Goal: Task Accomplishment & Management: Use online tool/utility

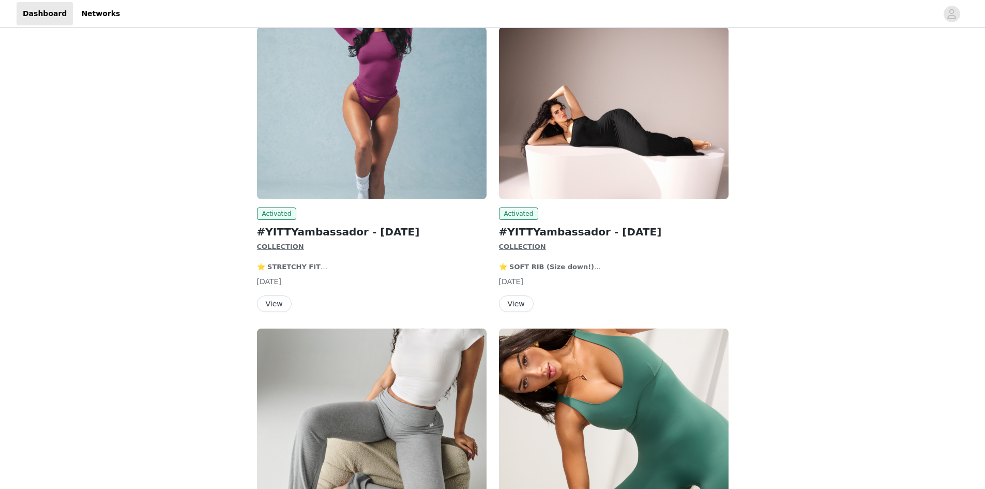
scroll to position [155, 0]
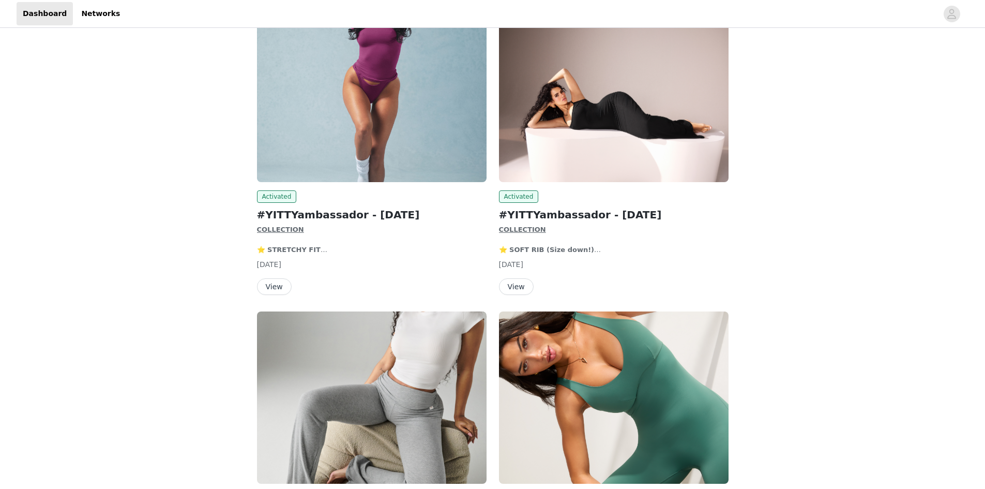
click at [527, 288] on button "View" at bounding box center [516, 286] width 35 height 17
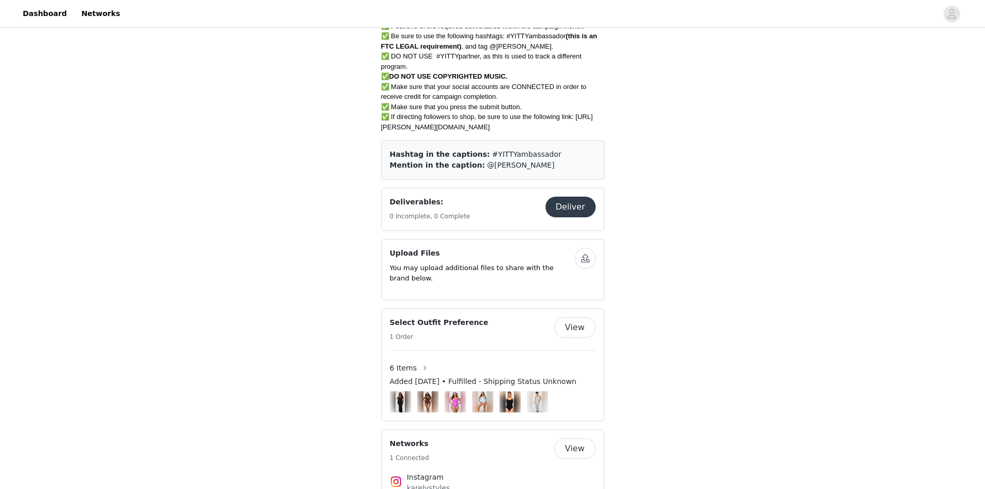
scroll to position [465, 0]
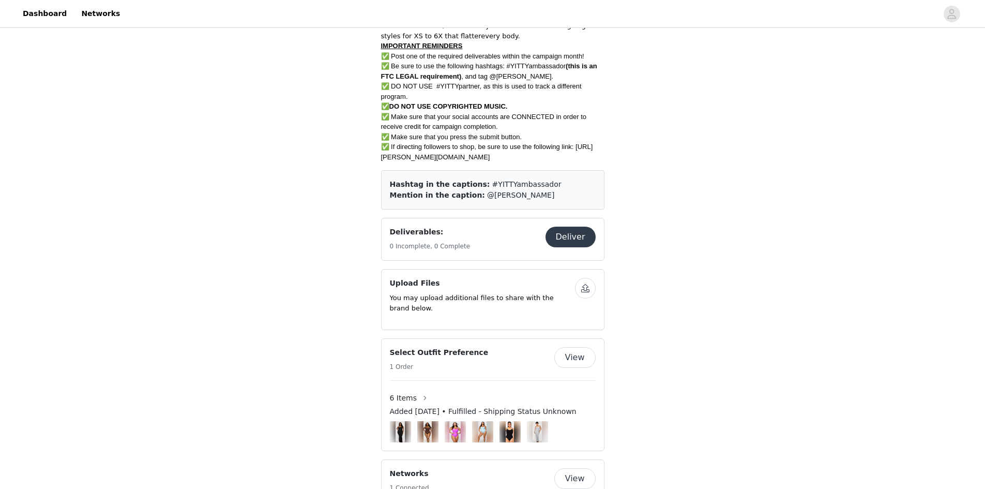
click at [593, 235] on button "Deliver" at bounding box center [570, 236] width 50 height 21
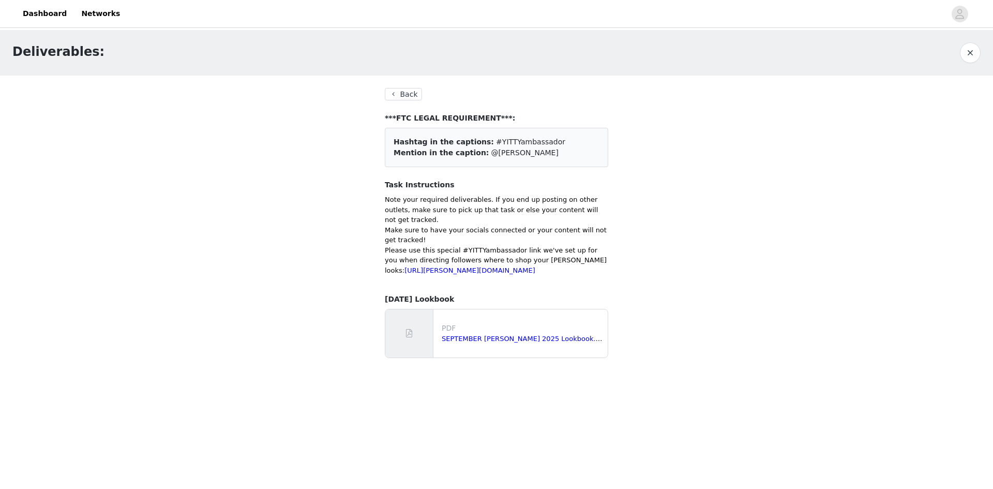
click at [399, 90] on button "Back" at bounding box center [403, 94] width 37 height 12
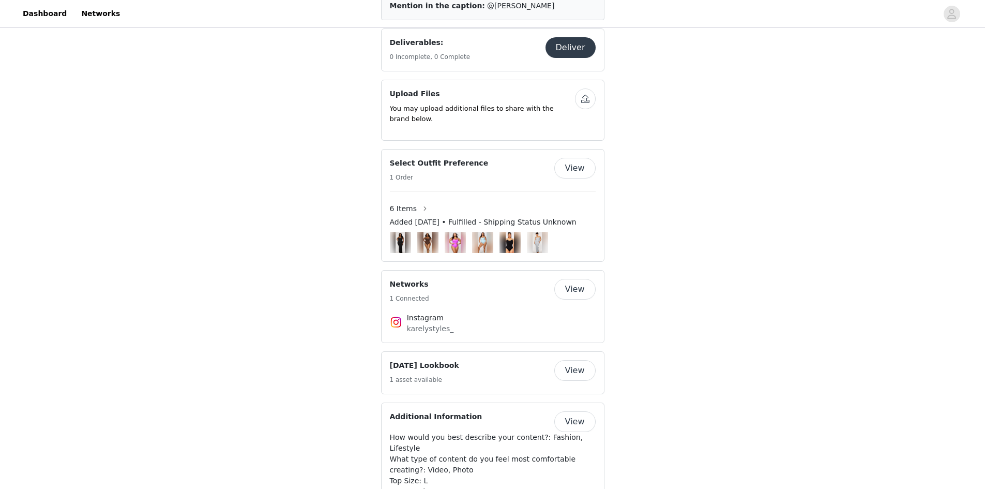
scroll to position [506, 0]
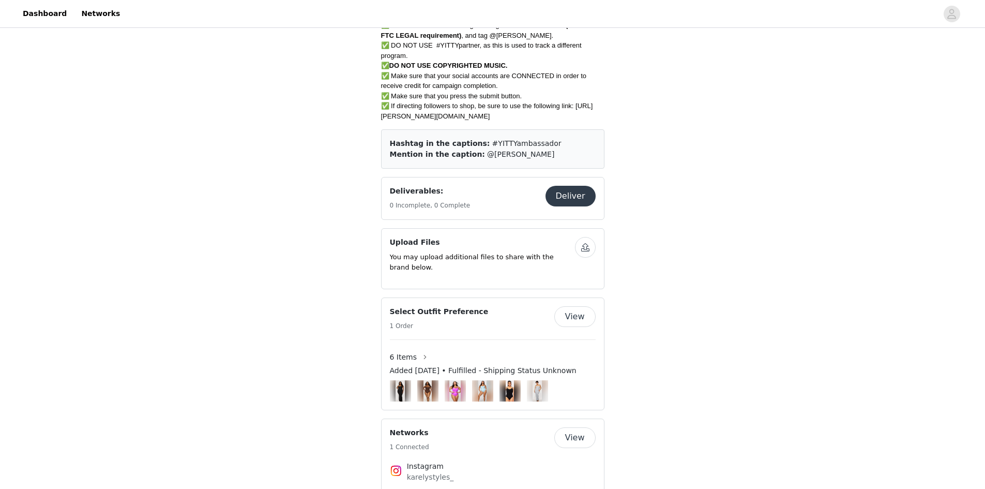
click at [569, 191] on button "Deliver" at bounding box center [570, 196] width 50 height 21
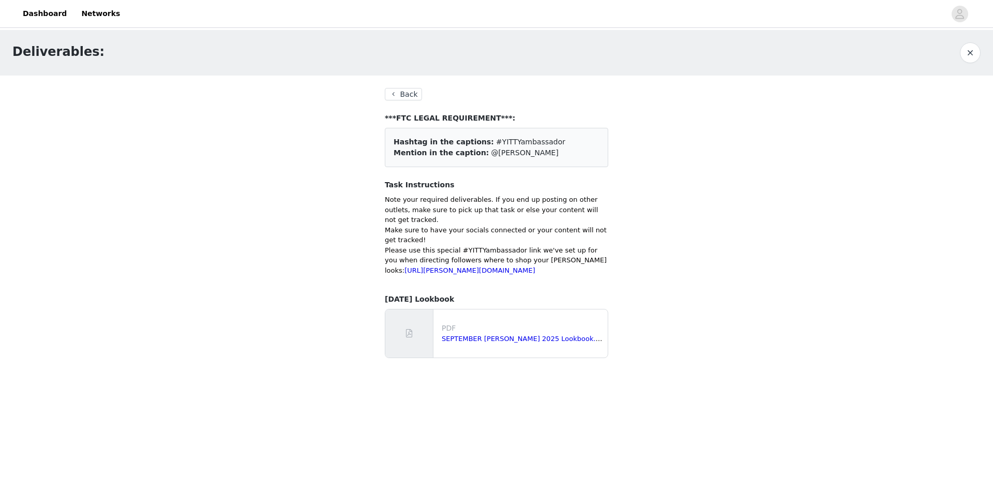
click at [410, 93] on button "Back" at bounding box center [403, 94] width 37 height 12
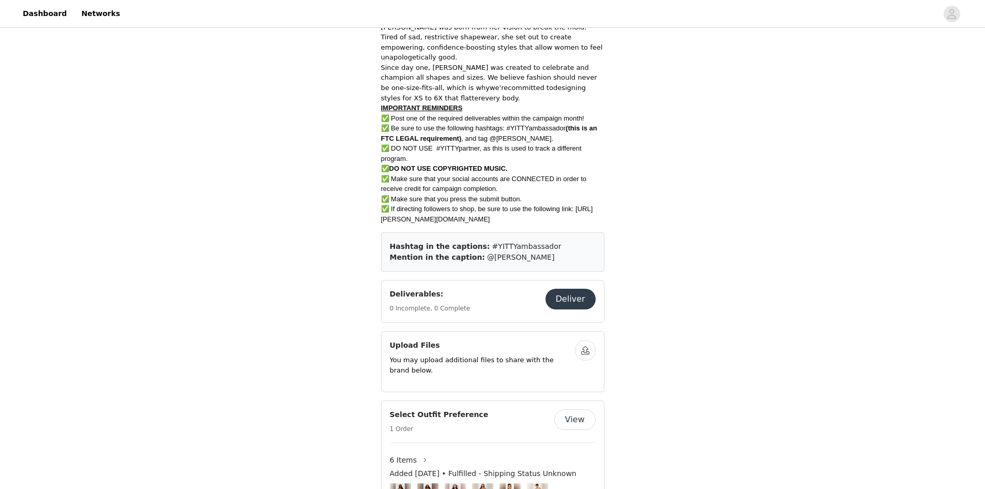
scroll to position [569, 0]
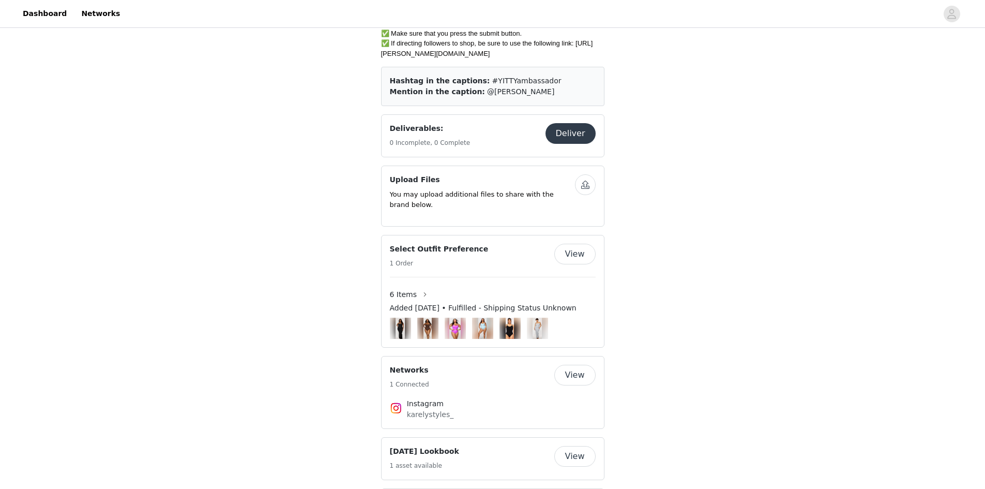
click at [585, 132] on button "Deliver" at bounding box center [570, 133] width 50 height 21
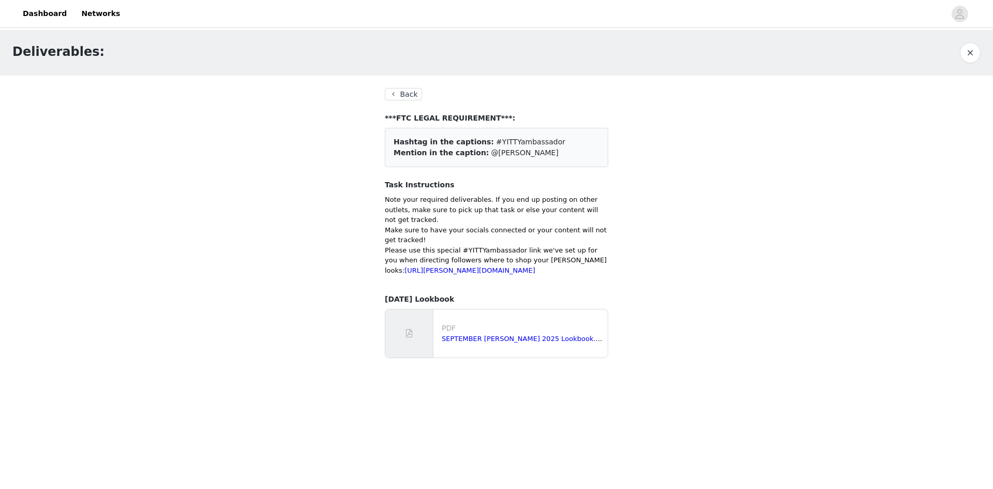
click at [404, 89] on section "Back ***FTC LEGAL REQUIREMENT***: Hashtag in the captions: #YITTYambassador Men…" at bounding box center [496, 226] width 248 height 303
click at [404, 91] on button "Back" at bounding box center [403, 94] width 37 height 12
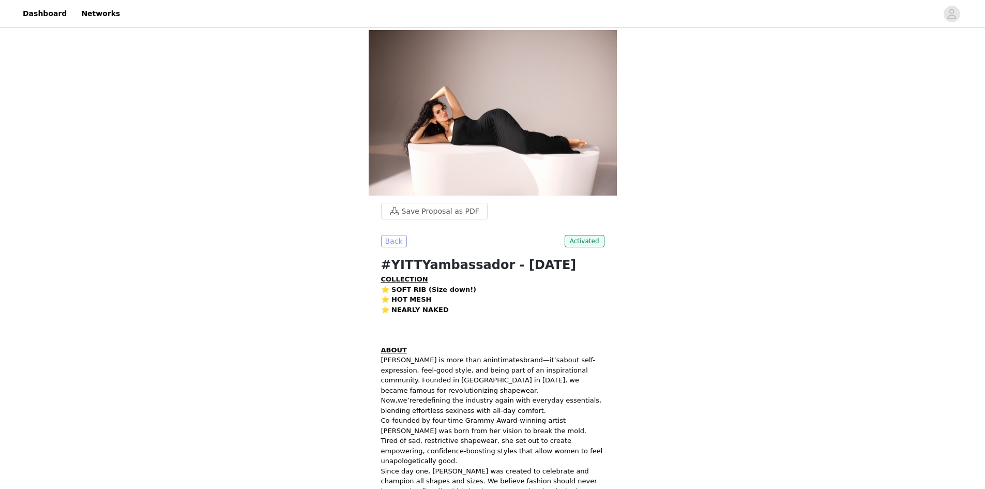
click at [398, 242] on button "Back" at bounding box center [394, 241] width 26 height 12
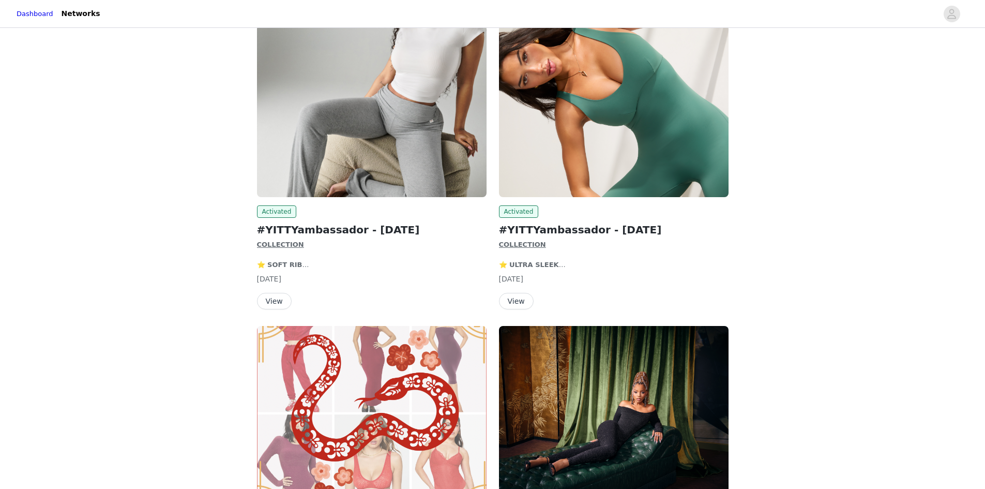
scroll to position [465, 0]
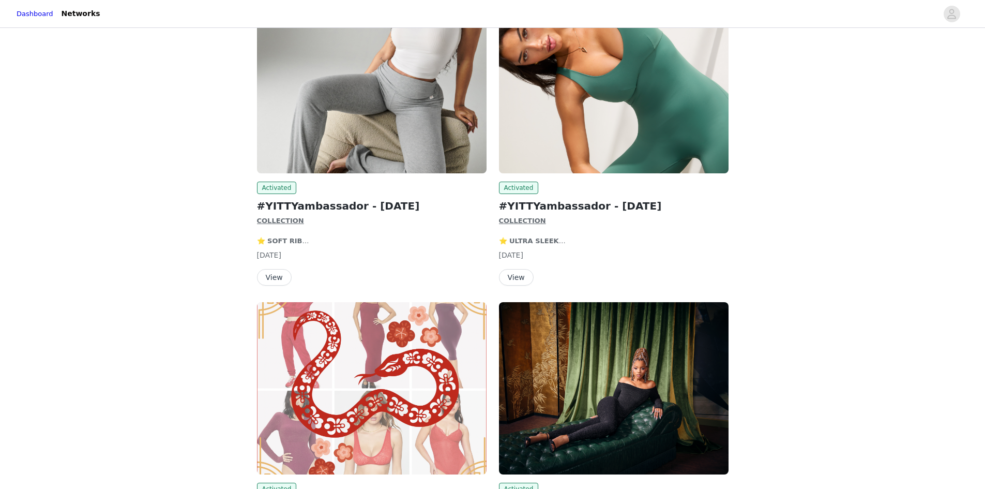
click at [277, 279] on button "View" at bounding box center [274, 277] width 35 height 17
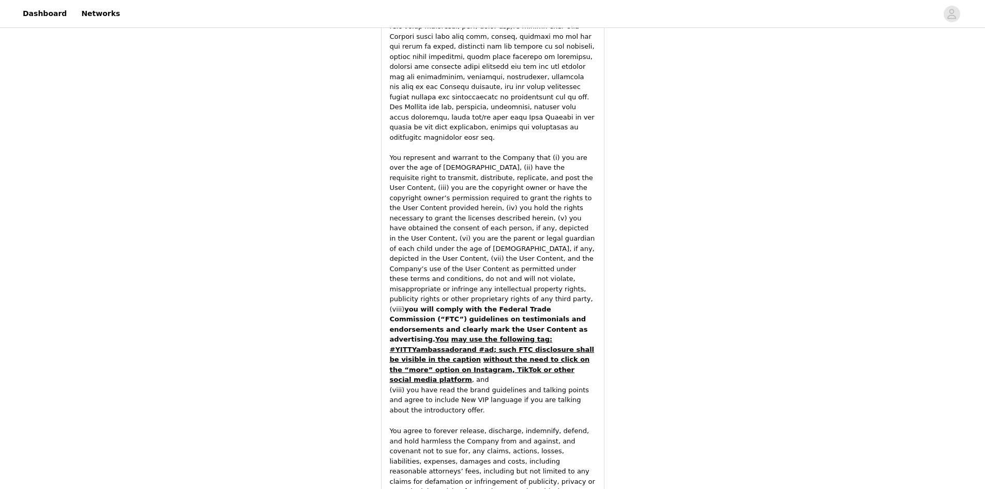
scroll to position [1562, 0]
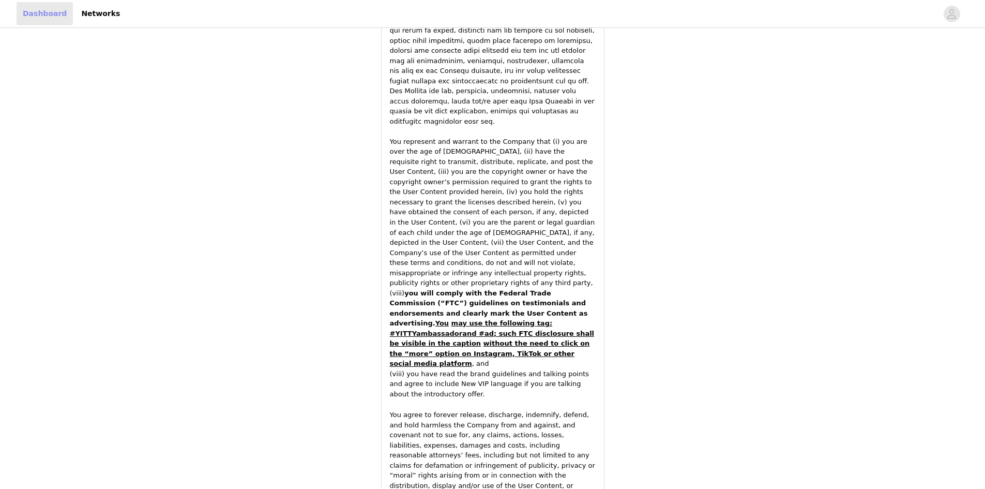
click at [31, 16] on link "Dashboard" at bounding box center [45, 13] width 56 height 23
